Goal: Transaction & Acquisition: Obtain resource

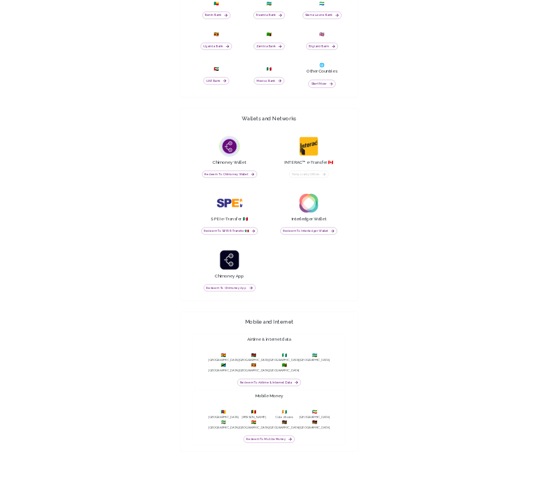
scroll to position [945, 0]
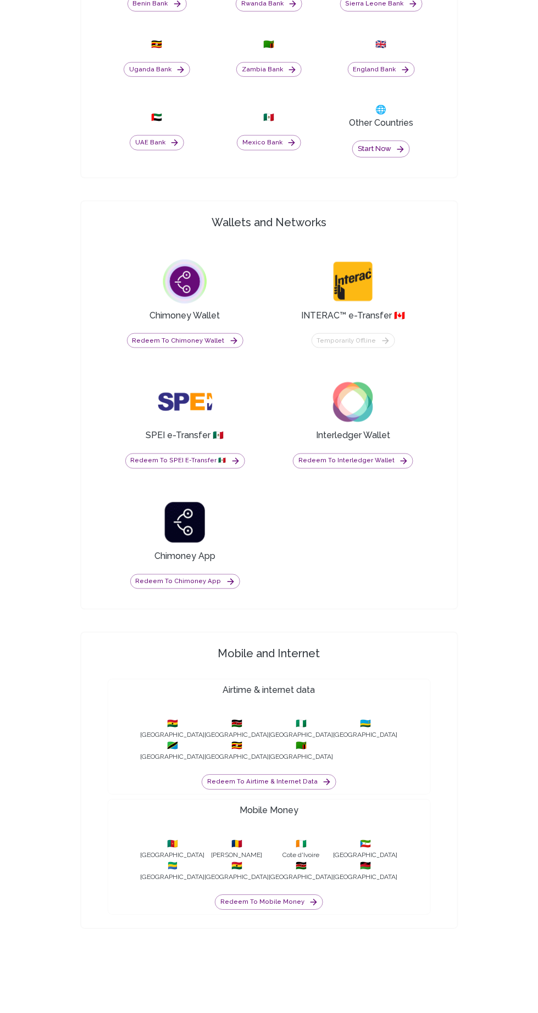
click at [314, 790] on button "Redeem to Airtime & internet data" at bounding box center [269, 782] width 135 height 15
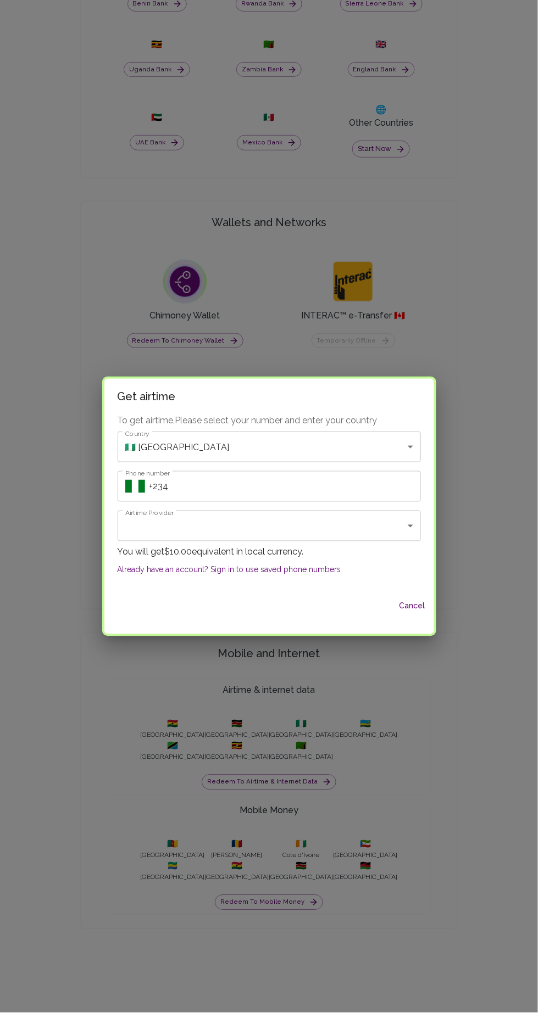
click at [280, 502] on input "Phone number" at bounding box center [284, 486] width 271 height 31
type input "[PHONE_NUMBER]"
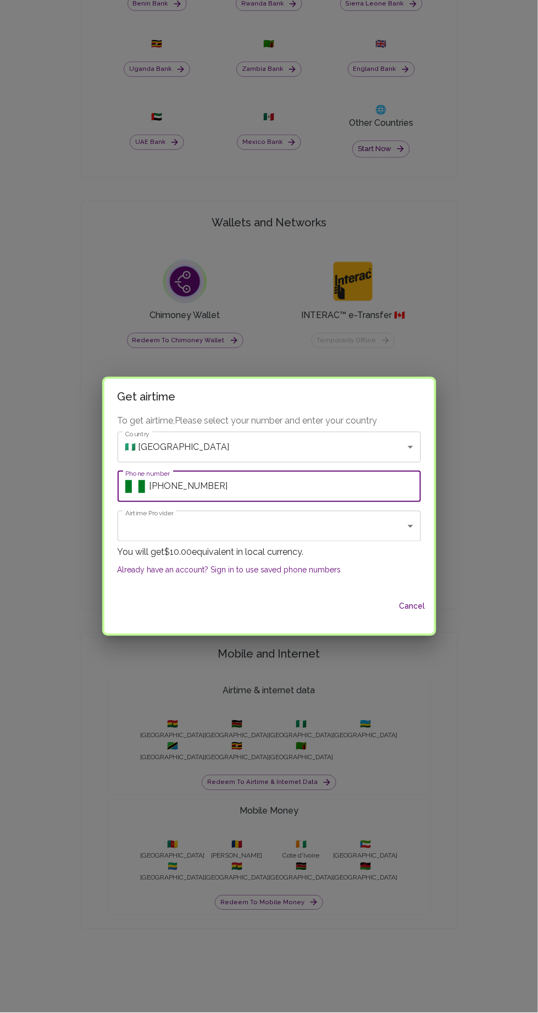
click at [166, 517] on label "Airtime Provider" at bounding box center [149, 513] width 48 height 9
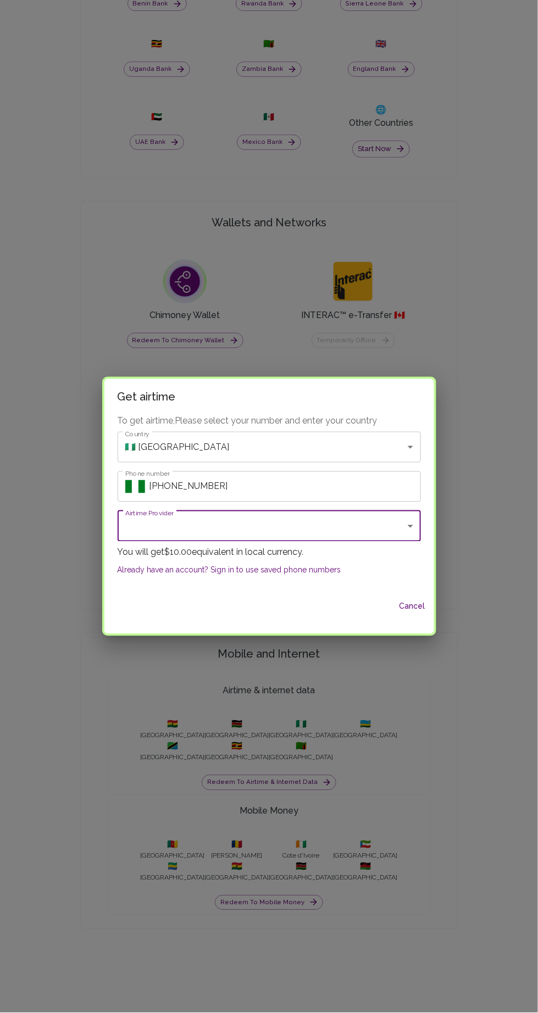
click at [360, 518] on body "Yay! You’ve got $10.00 ! Redeem to anything! Cashout options in 130+ Countries …" at bounding box center [269, 54] width 538 height 1999
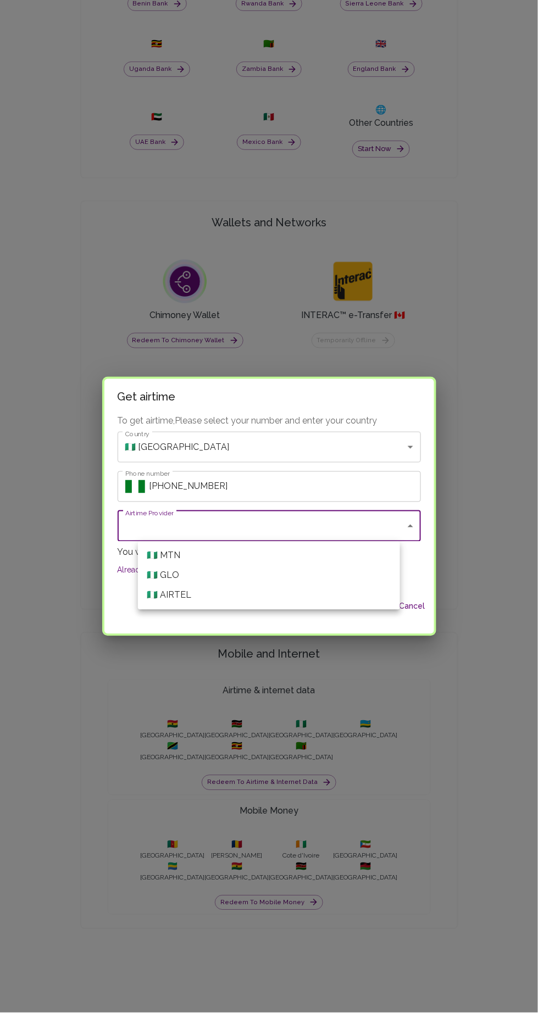
click at [305, 549] on li "🇳🇬 MTN" at bounding box center [269, 556] width 262 height 20
type input "MTN"
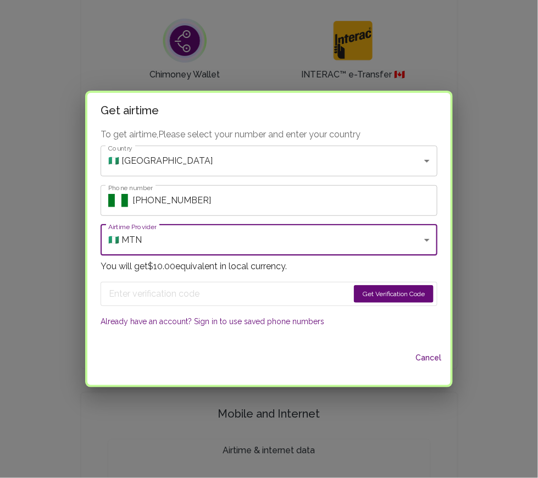
click at [373, 291] on button "Get Verification Code" at bounding box center [394, 294] width 80 height 18
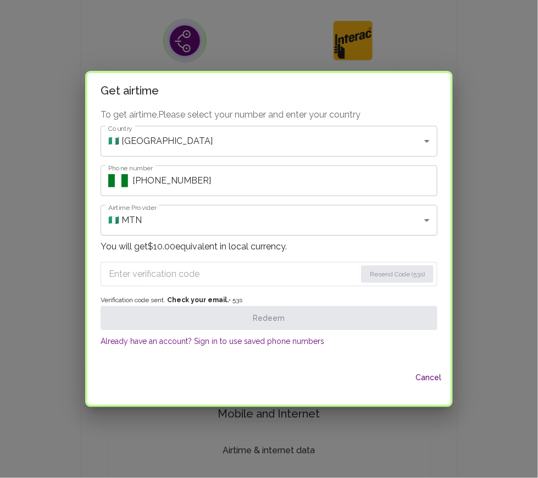
click at [203, 271] on input "Enter verification code" at bounding box center [232, 274] width 247 height 18
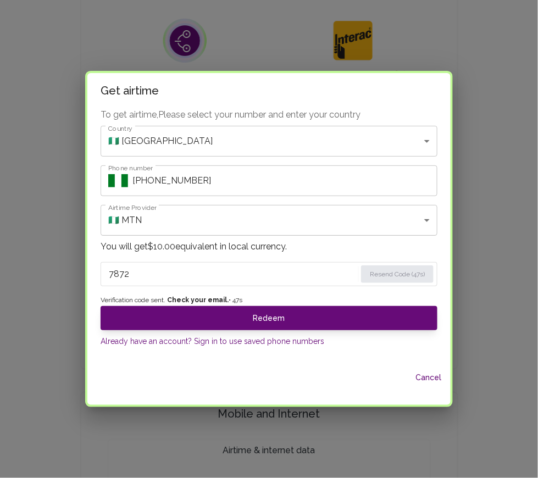
type input "7872"
click at [341, 307] on button "Redeem" at bounding box center [269, 318] width 337 height 24
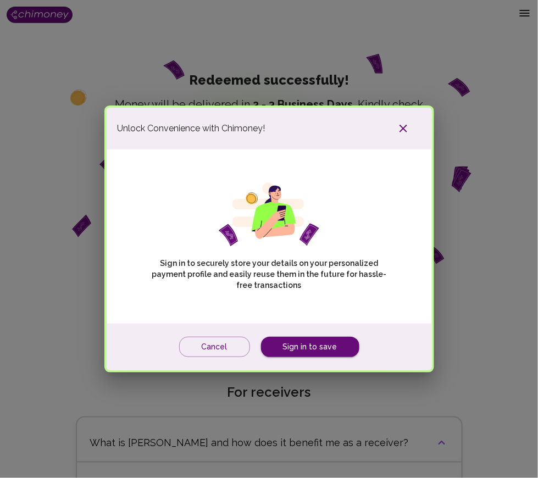
click at [224, 350] on button "Cancel" at bounding box center [214, 347] width 71 height 20
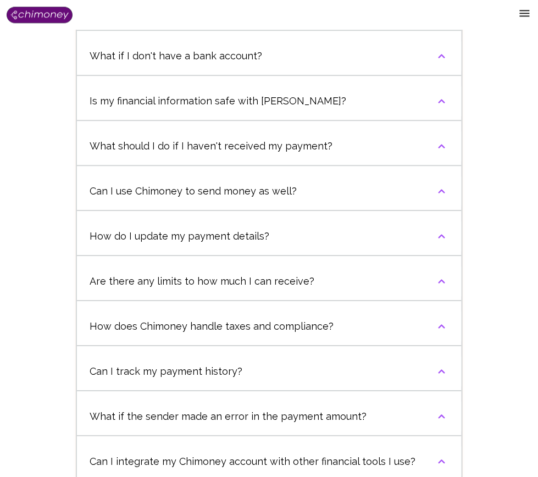
scroll to position [612, 0]
click at [449, 299] on button "Are there any limits to how much I can receive?" at bounding box center [269, 280] width 384 height 37
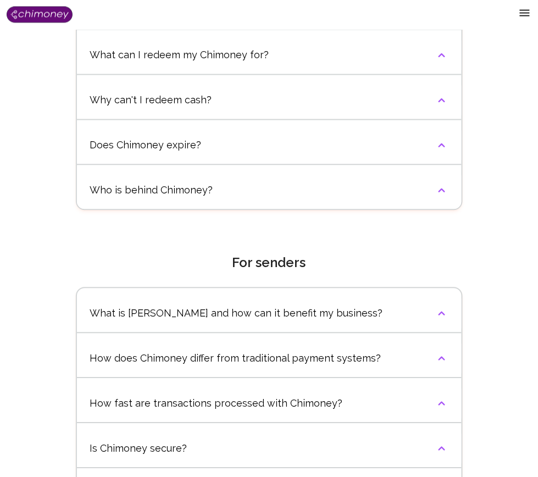
scroll to position [1350, 0]
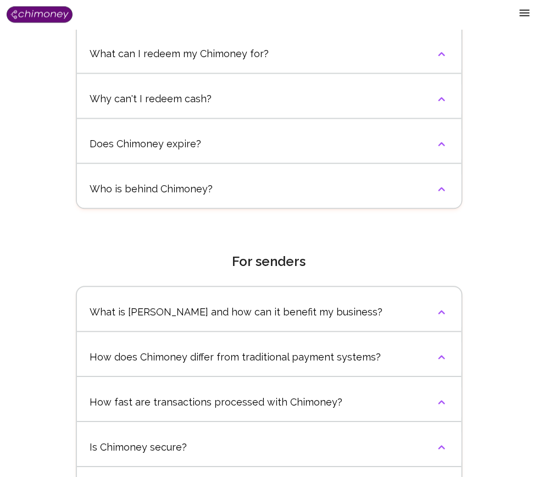
click at [442, 151] on icon "button" at bounding box center [441, 144] width 13 height 13
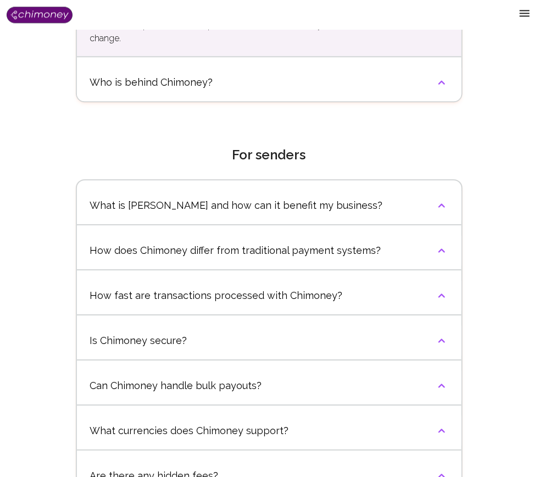
scroll to position [1509, 0]
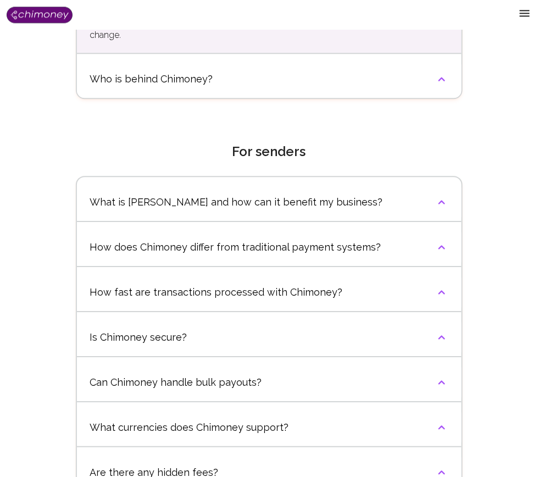
click at [425, 259] on button "How does Chimoney differ from traditional payment systems?" at bounding box center [269, 246] width 384 height 37
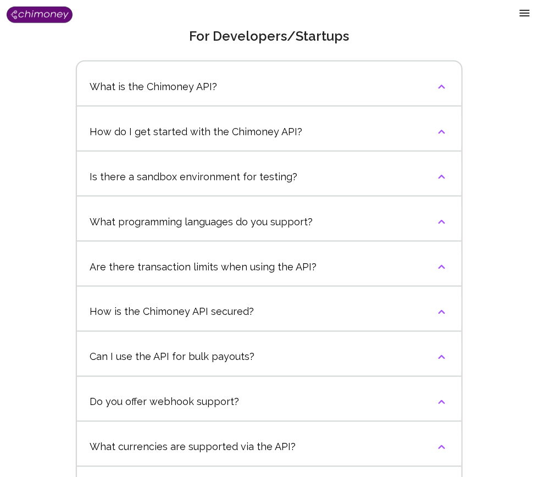
scroll to position [2906, 0]
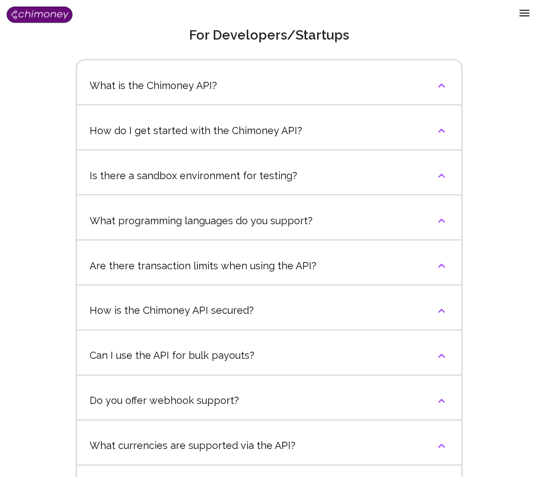
click at [445, 137] on icon "button" at bounding box center [441, 130] width 13 height 13
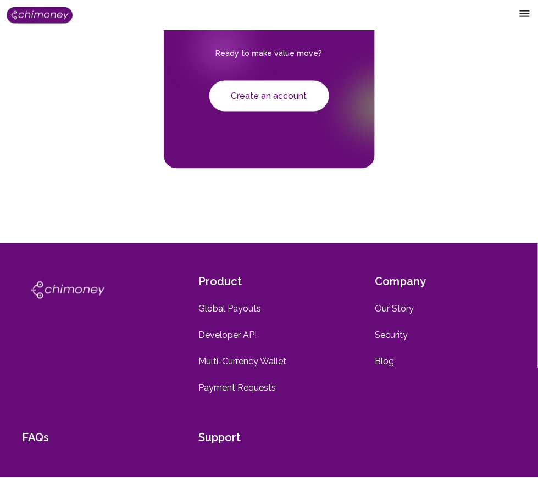
scroll to position [3956, 0]
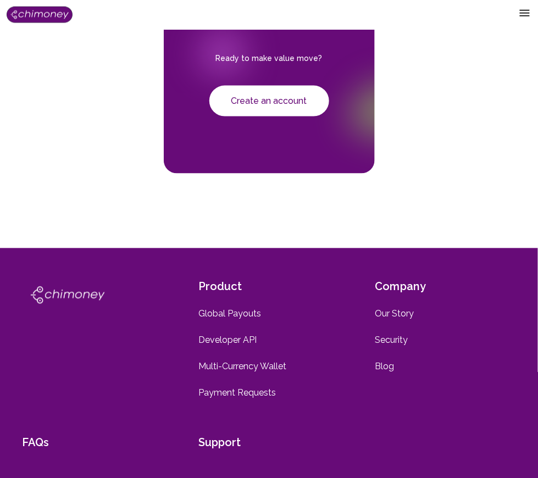
click at [295, 106] on link "Create an account" at bounding box center [269, 101] width 76 height 10
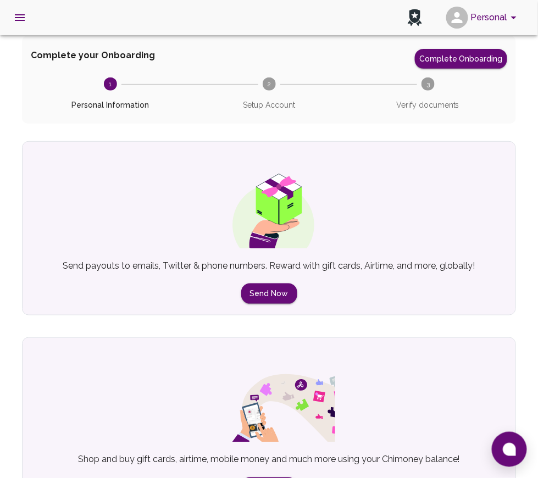
scroll to position [62, 0]
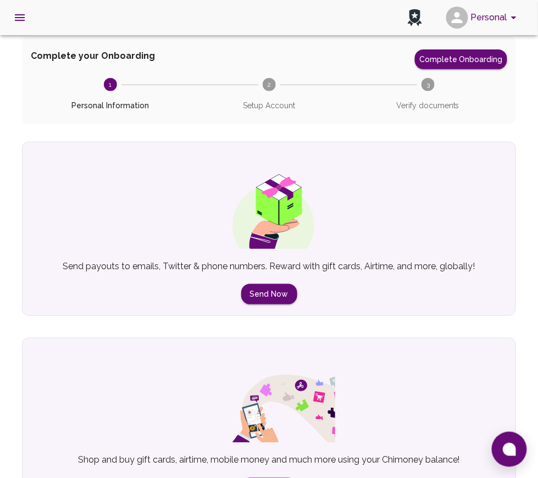
click at [271, 294] on button "Send Now" at bounding box center [269, 294] width 56 height 20
